Goal: Information Seeking & Learning: Find specific fact

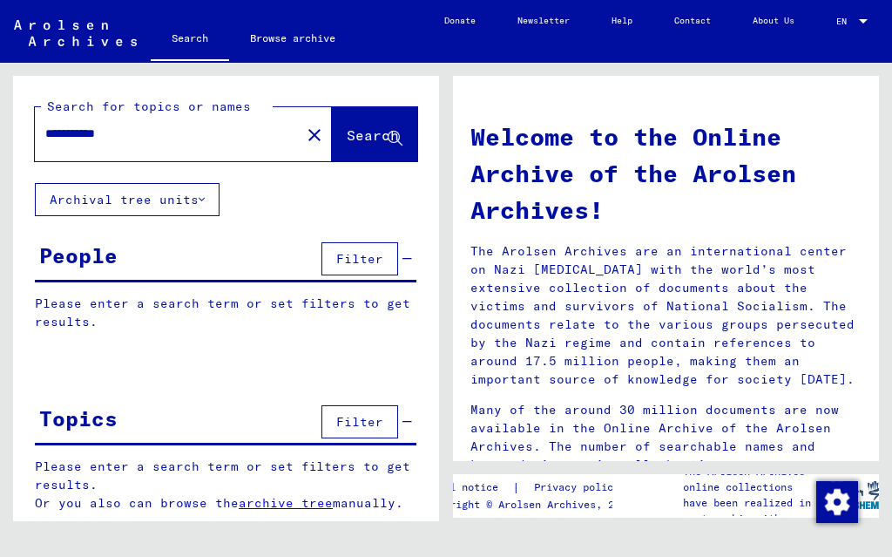
scroll to position [42, 0]
type input "**********"
click at [355, 126] on span "Search" at bounding box center [373, 134] width 52 height 17
click at [352, 126] on span "Search" at bounding box center [373, 134] width 52 height 17
click at [171, 183] on button "Archival tree units" at bounding box center [127, 199] width 185 height 33
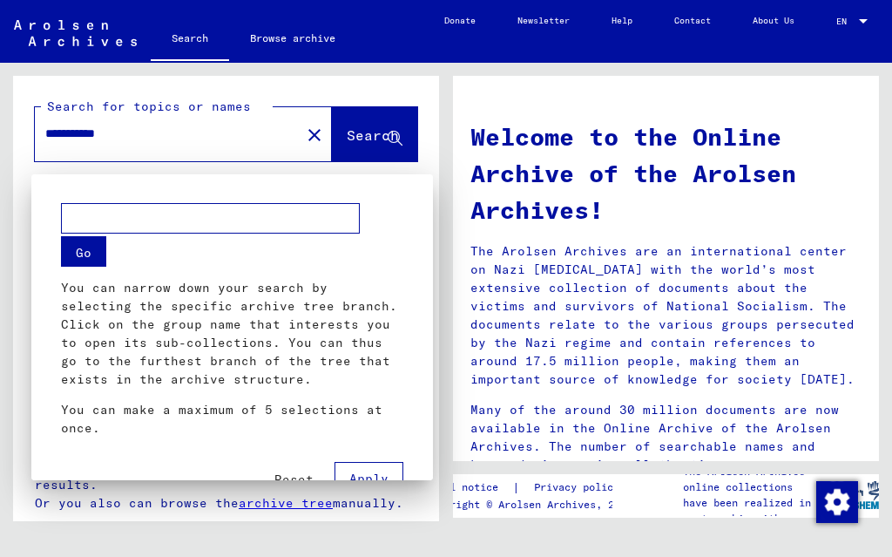
scroll to position [15, 0]
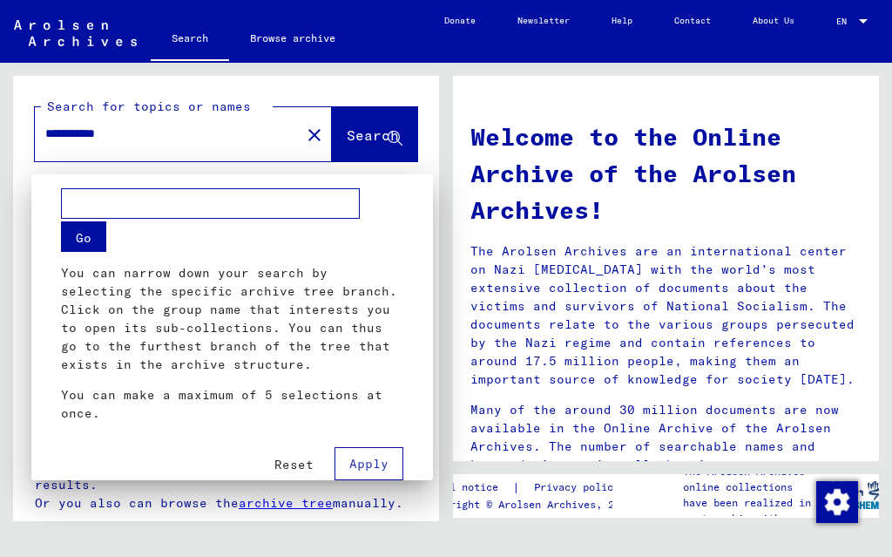
click at [107, 206] on input "text" at bounding box center [210, 203] width 299 height 30
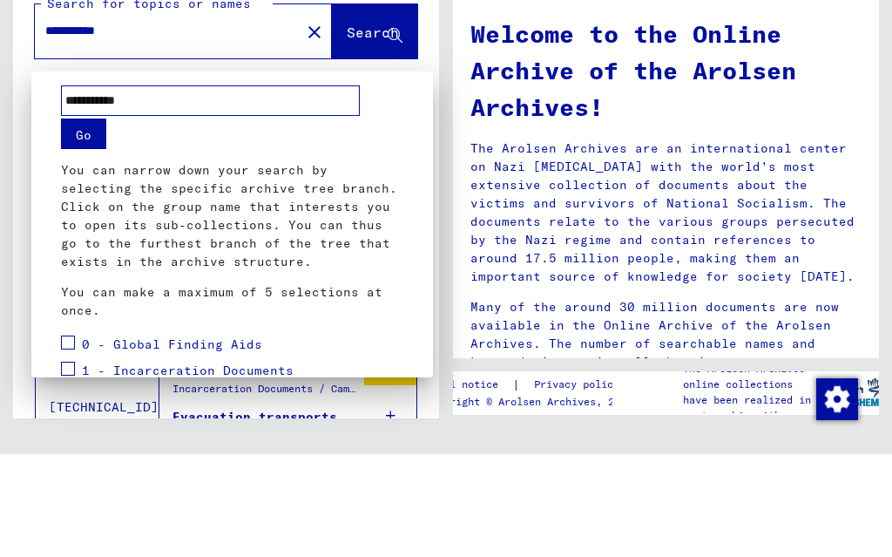
type input "**********"
click at [98, 221] on button "Go" at bounding box center [83, 236] width 45 height 30
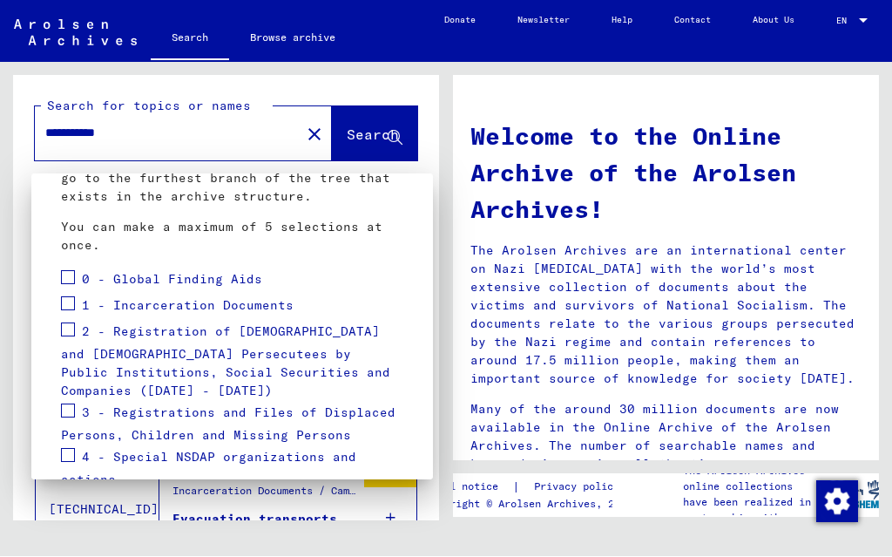
scroll to position [186, 0]
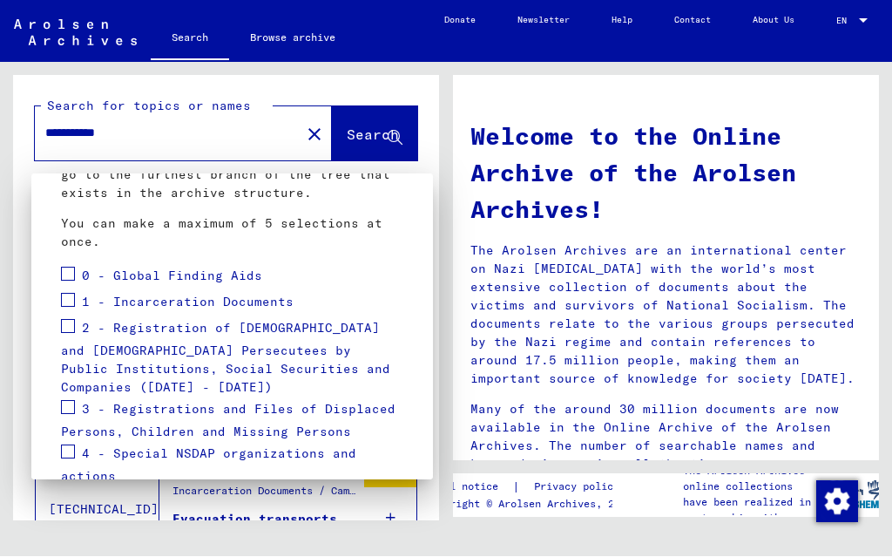
click at [71, 301] on span at bounding box center [68, 301] width 14 height 14
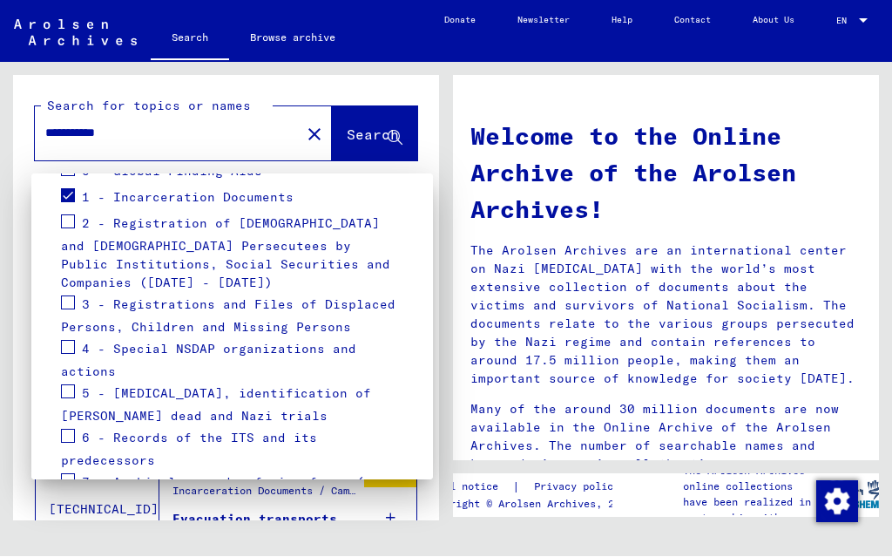
scroll to position [302, 0]
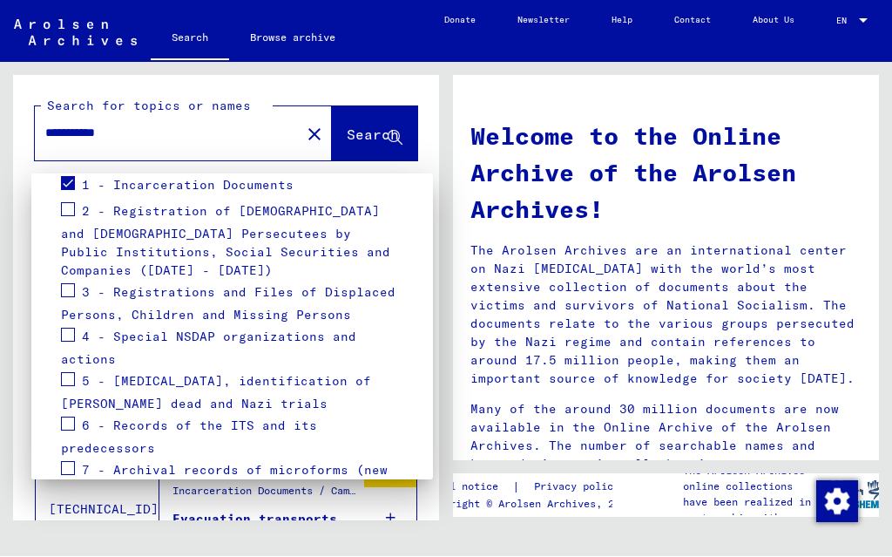
click at [71, 417] on span at bounding box center [68, 424] width 14 height 14
click at [71, 462] on span at bounding box center [68, 469] width 14 height 14
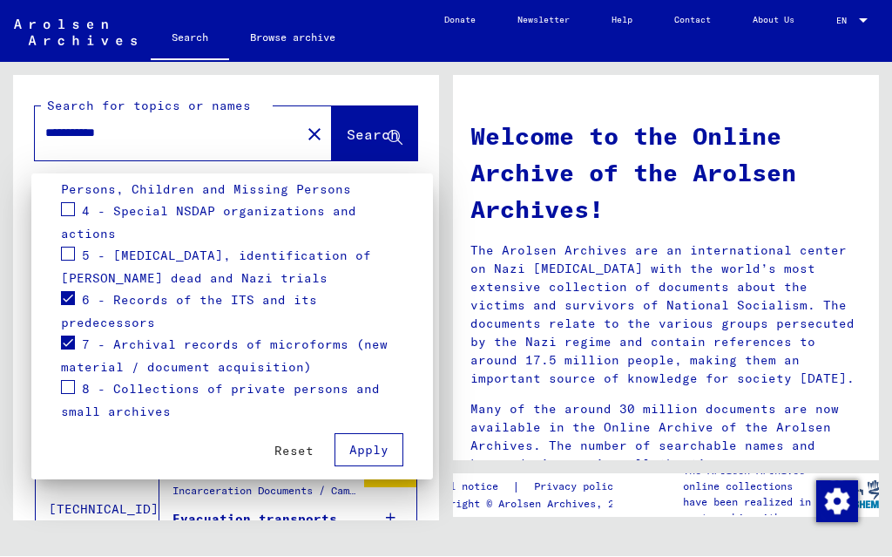
scroll to position [427, 0]
click at [373, 443] on span "Apply" at bounding box center [368, 451] width 39 height 16
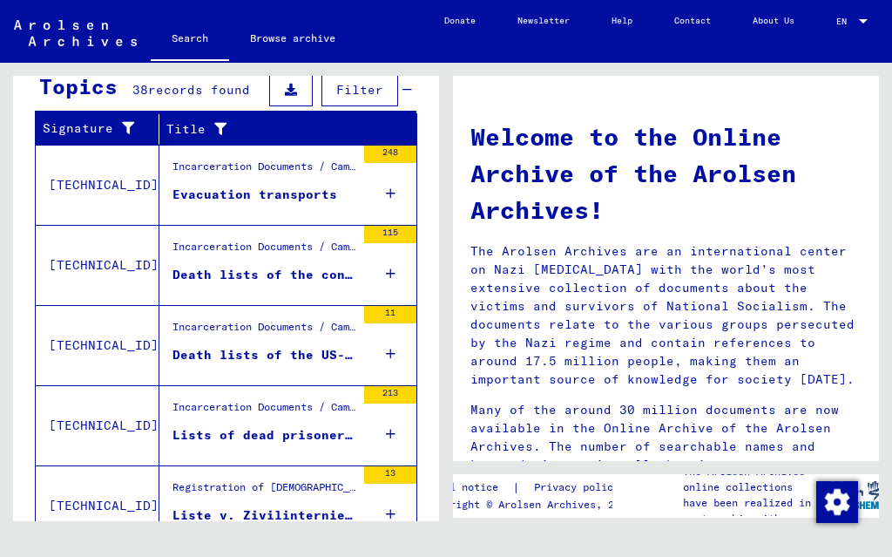
scroll to position [324, 0]
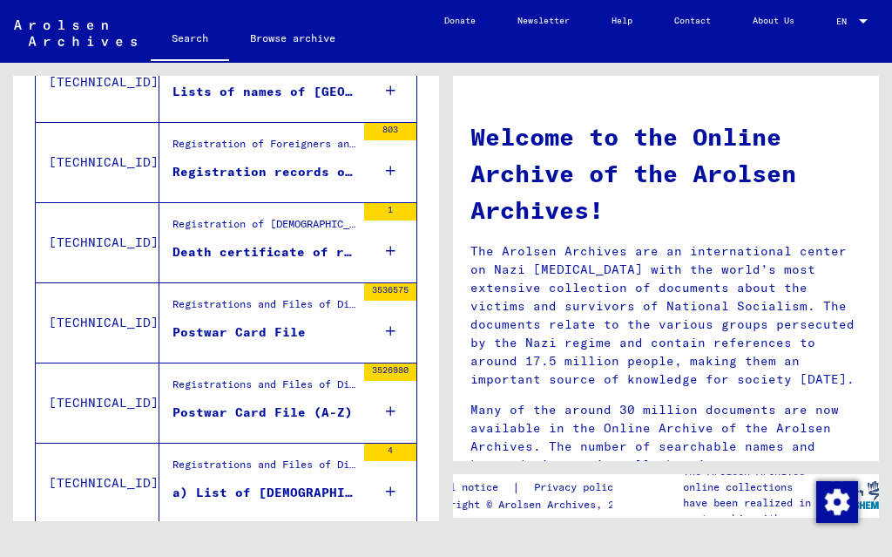
scroll to position [773, 0]
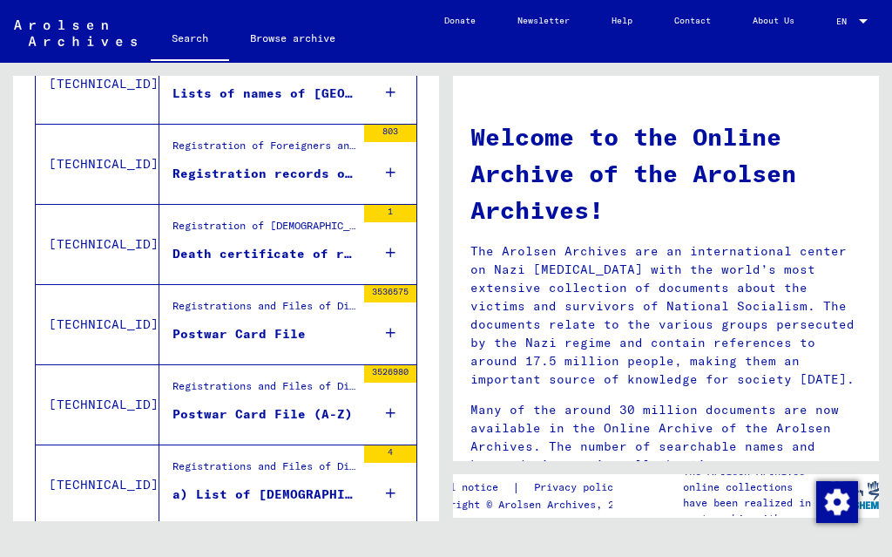
click at [267, 325] on div "Postwar Card File" at bounding box center [238, 334] width 133 height 18
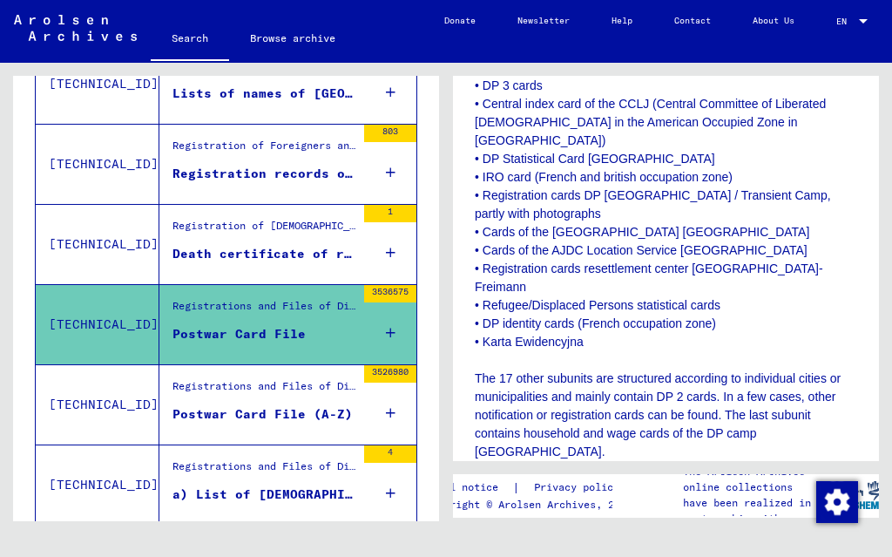
scroll to position [631, 0]
click at [779, 196] on p "The so-called Postwar Card File is the oldest collection of the ITS. It is divi…" at bounding box center [666, 240] width 382 height 915
click at [797, 208] on p "The so-called Postwar Card File is the oldest collection of the ITS. It is divi…" at bounding box center [666, 240] width 382 height 915
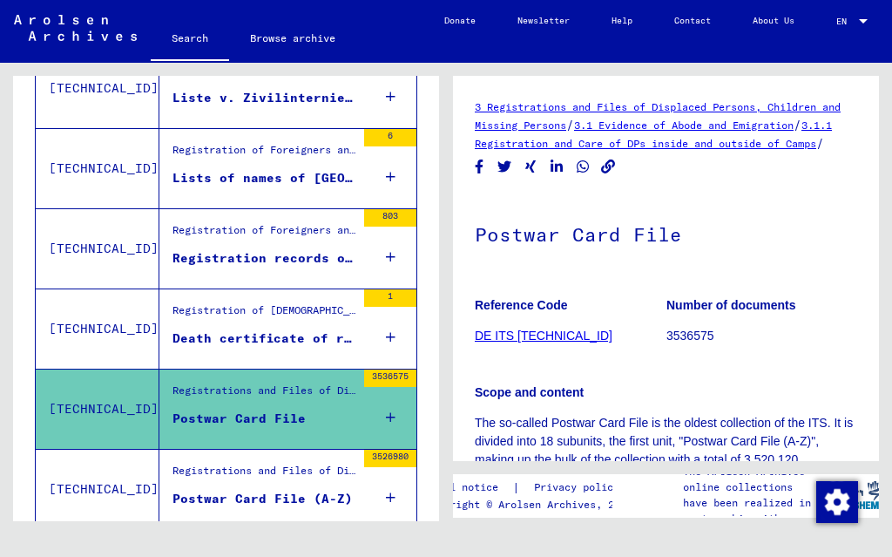
scroll to position [690, 0]
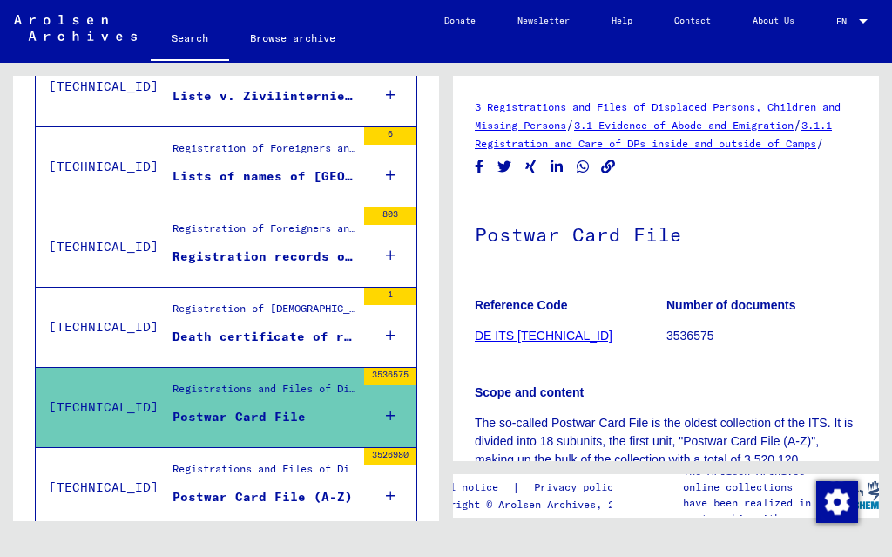
click at [293, 410] on div "Postwar Card File" at bounding box center [238, 417] width 133 height 18
click at [536, 342] on link "DE ITS [TECHNICAL_ID]" at bounding box center [544, 335] width 138 height 14
click at [543, 341] on figure "Reference Code DE ITS [TECHNICAL_ID]" at bounding box center [570, 323] width 191 height 78
click at [530, 342] on link "DE ITS [TECHNICAL_ID]" at bounding box center [544, 335] width 138 height 14
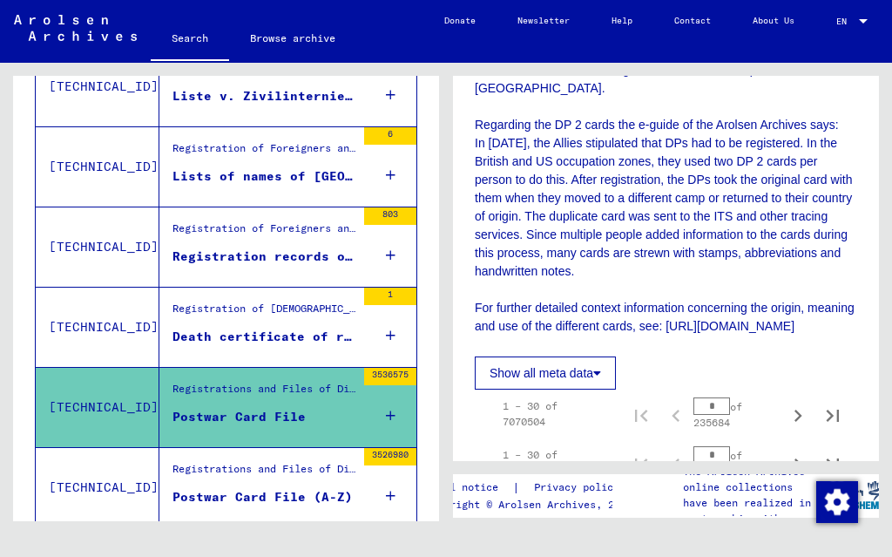
scroll to position [42, 0]
click at [566, 356] on button "Show all meta data" at bounding box center [545, 372] width 141 height 33
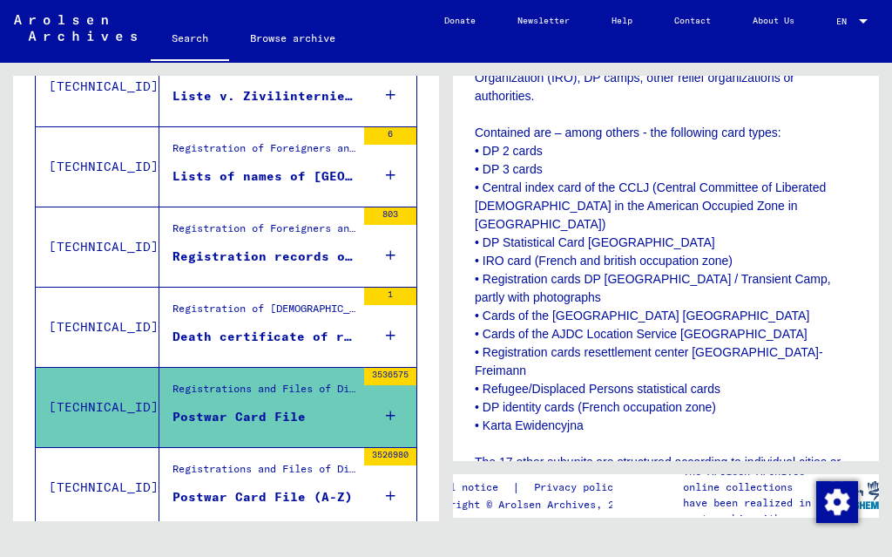
scroll to position [546, 0]
click at [790, 232] on p "The so-called Postwar Card File is the oldest collection of the ITS. It is divi…" at bounding box center [666, 325] width 382 height 915
click at [583, 248] on p "The so-called Postwar Card File is the oldest collection of the ITS. It is divi…" at bounding box center [666, 325] width 382 height 915
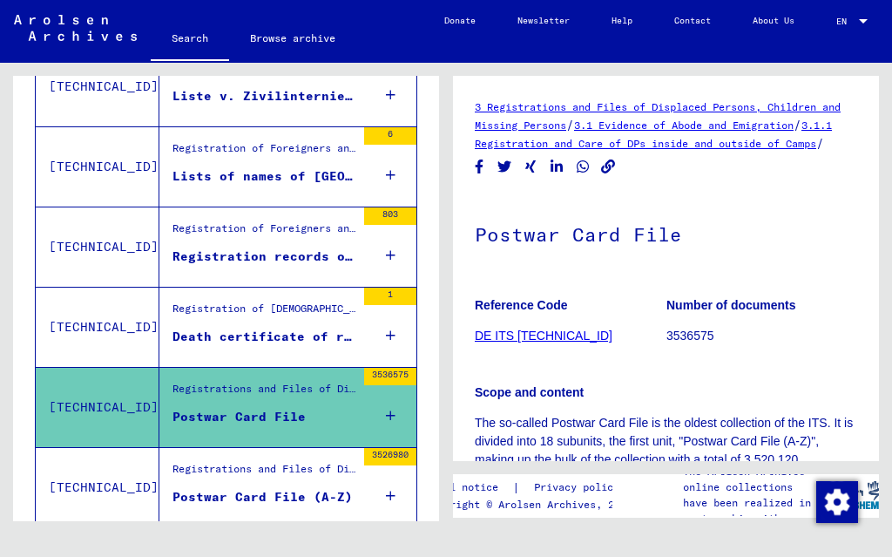
scroll to position [0, 0]
click at [704, 129] on link "3.1 Evidence of Abode and Emigration" at bounding box center [684, 124] width 220 height 13
click at [678, 148] on link "3.1.1 Registration and Care of DPs inside and outside of Camps" at bounding box center [653, 133] width 357 height 31
click at [835, 302] on figure "Number of documents 3536575" at bounding box center [761, 323] width 191 height 78
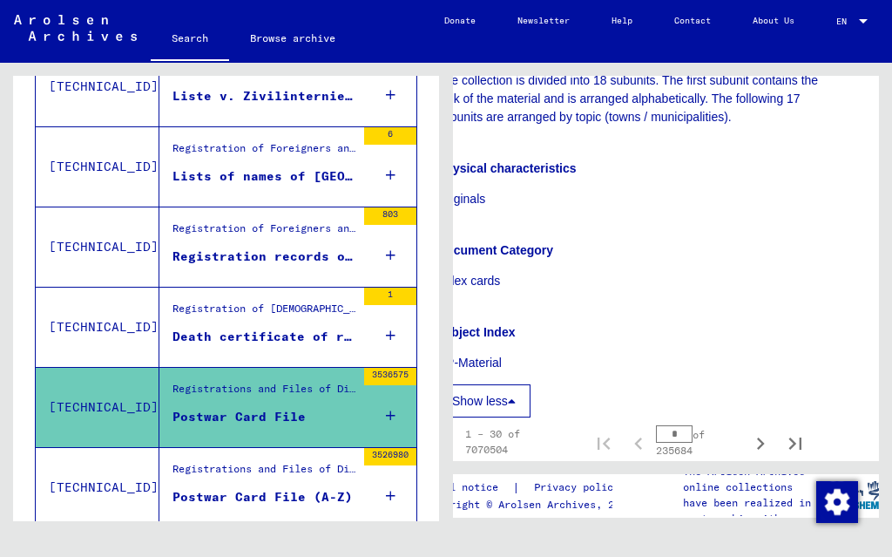
scroll to position [1531, 37]
click at [824, 488] on img "Change consent" at bounding box center [837, 502] width 42 height 42
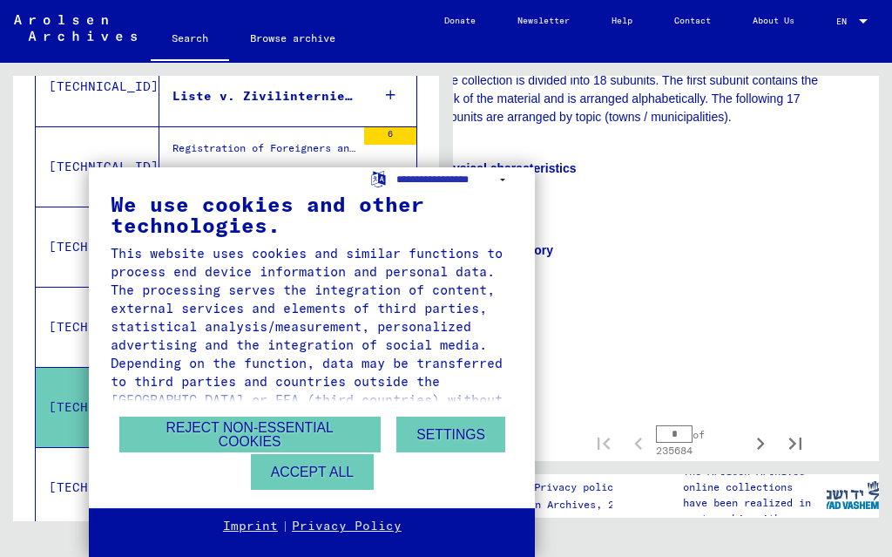
click at [340, 473] on button "Accept all" at bounding box center [312, 472] width 123 height 36
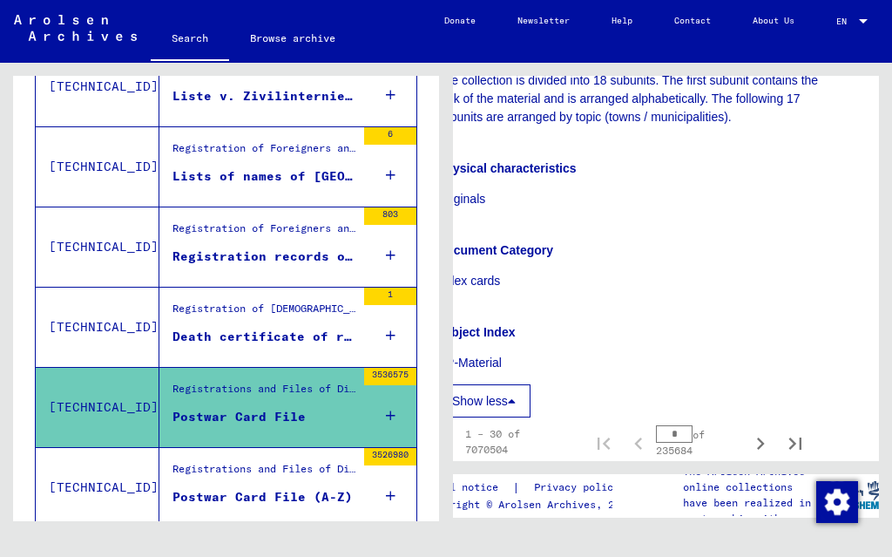
click at [774, 433] on button "Next page" at bounding box center [760, 441] width 35 height 35
type input "*"
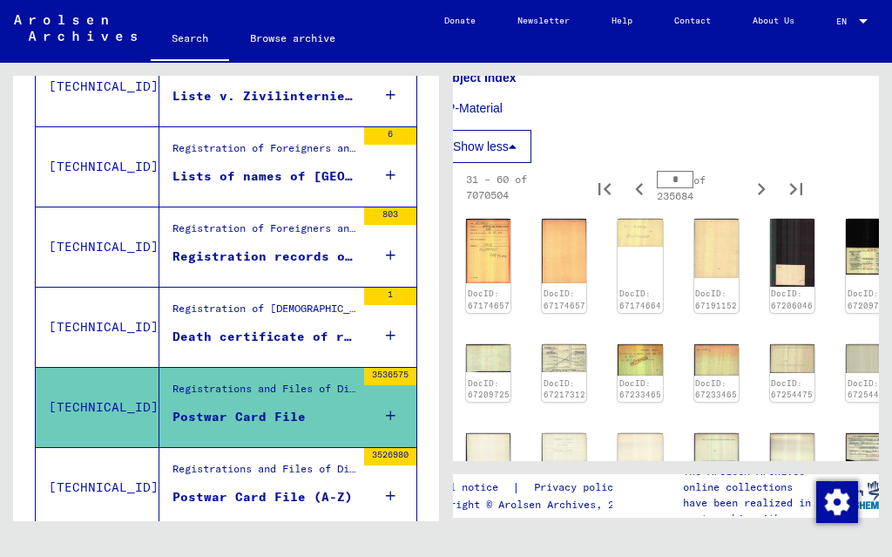
scroll to position [1787, 37]
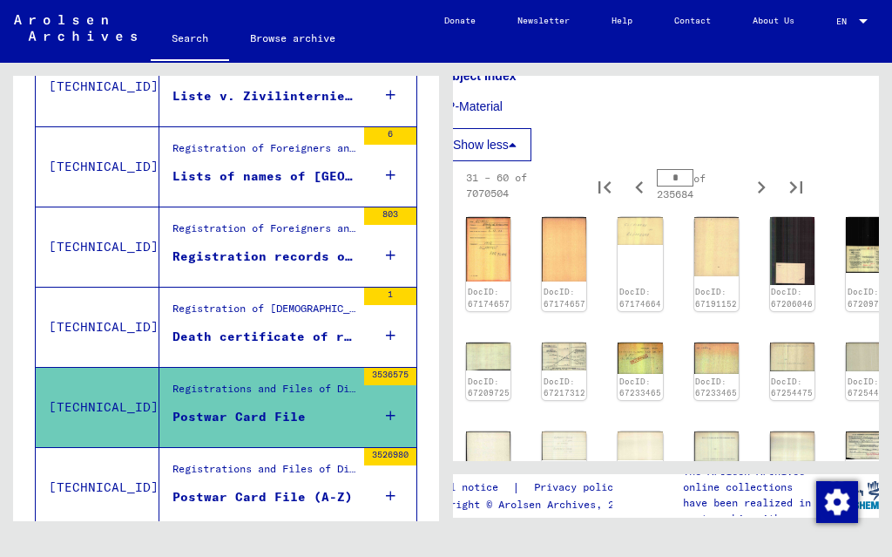
click at [774, 174] on button "Next page" at bounding box center [761, 185] width 35 height 35
type input "*"
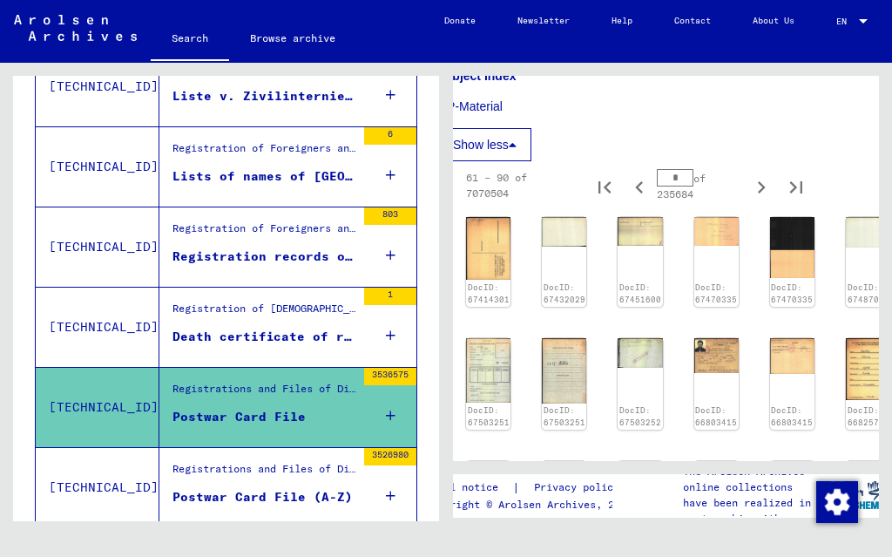
click at [774, 184] on button "Next page" at bounding box center [761, 185] width 35 height 35
type input "*"
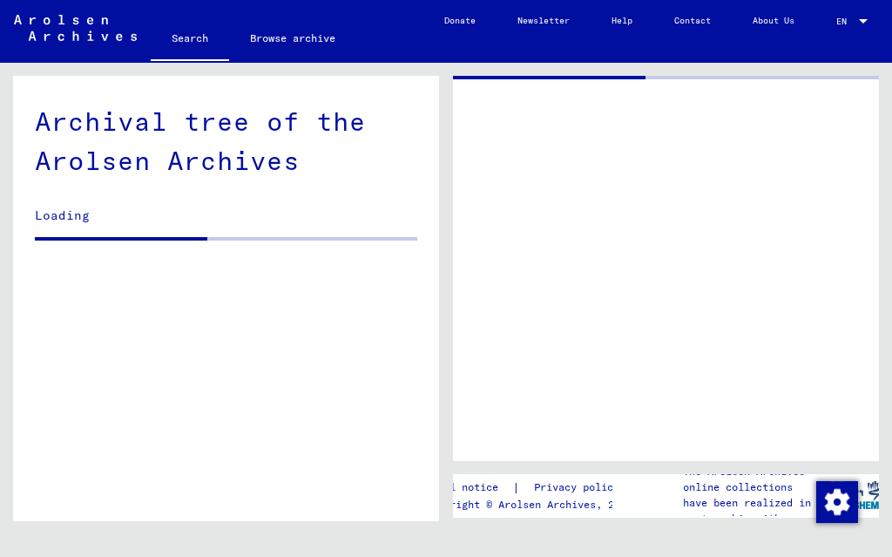
scroll to position [327, 0]
